Goal: Browse casually: Explore the website without a specific task or goal

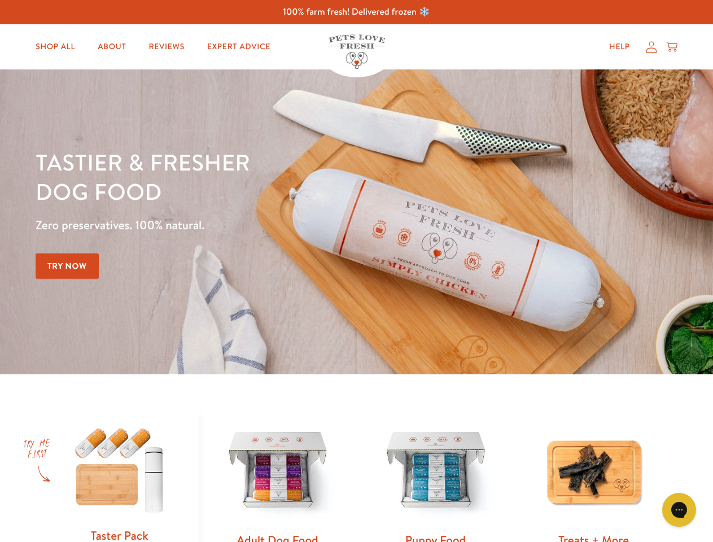
click at [356, 271] on div "Tastier & fresher dog food Zero preservatives. 100% natural. Try Now" at bounding box center [250, 221] width 428 height 149
click at [679, 510] on icon "Gorgias live chat" at bounding box center [678, 509] width 11 height 11
